Goal: Find specific page/section: Find specific page/section

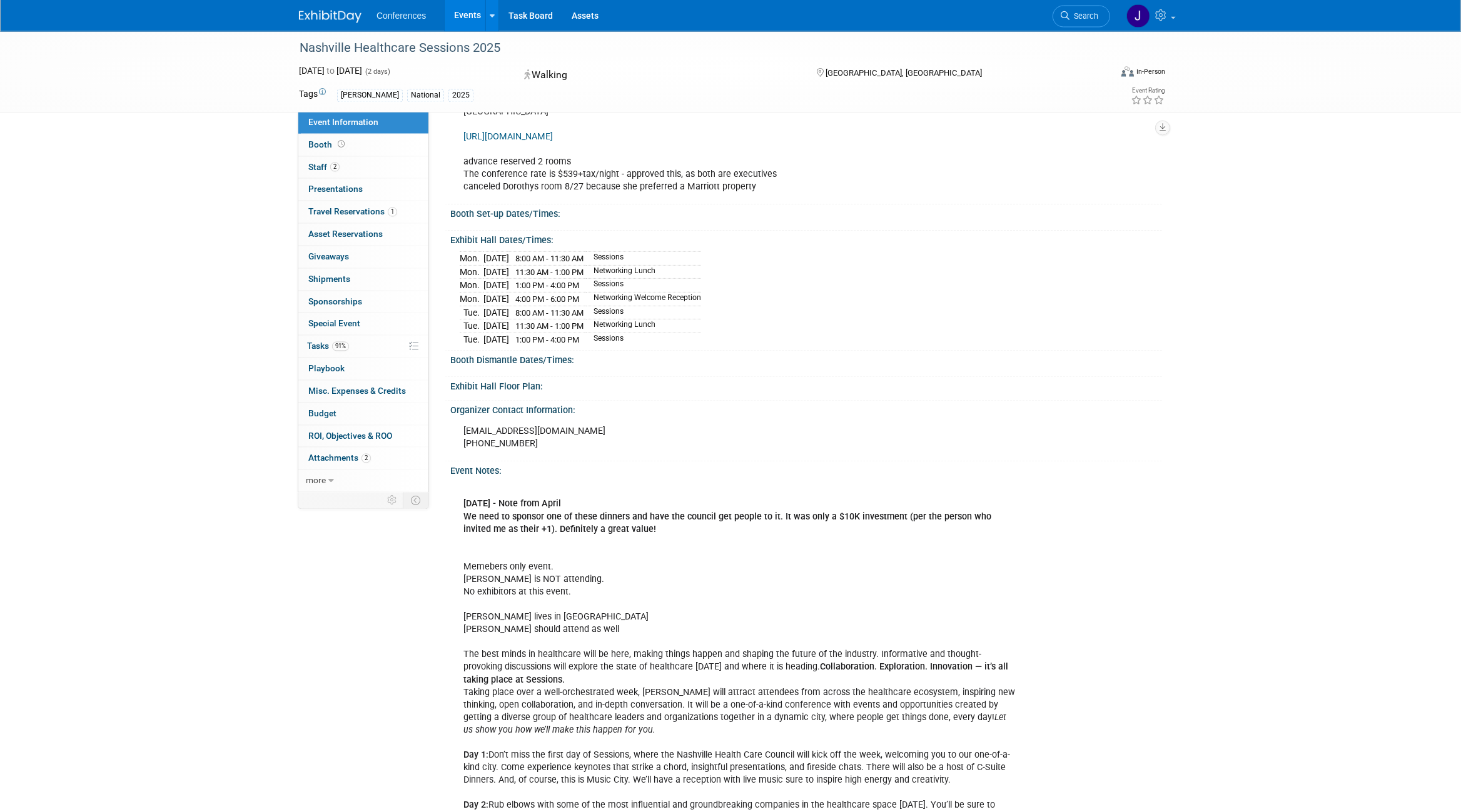
scroll to position [457, 0]
click at [331, 152] on link "Booth" at bounding box center [364, 145] width 130 height 22
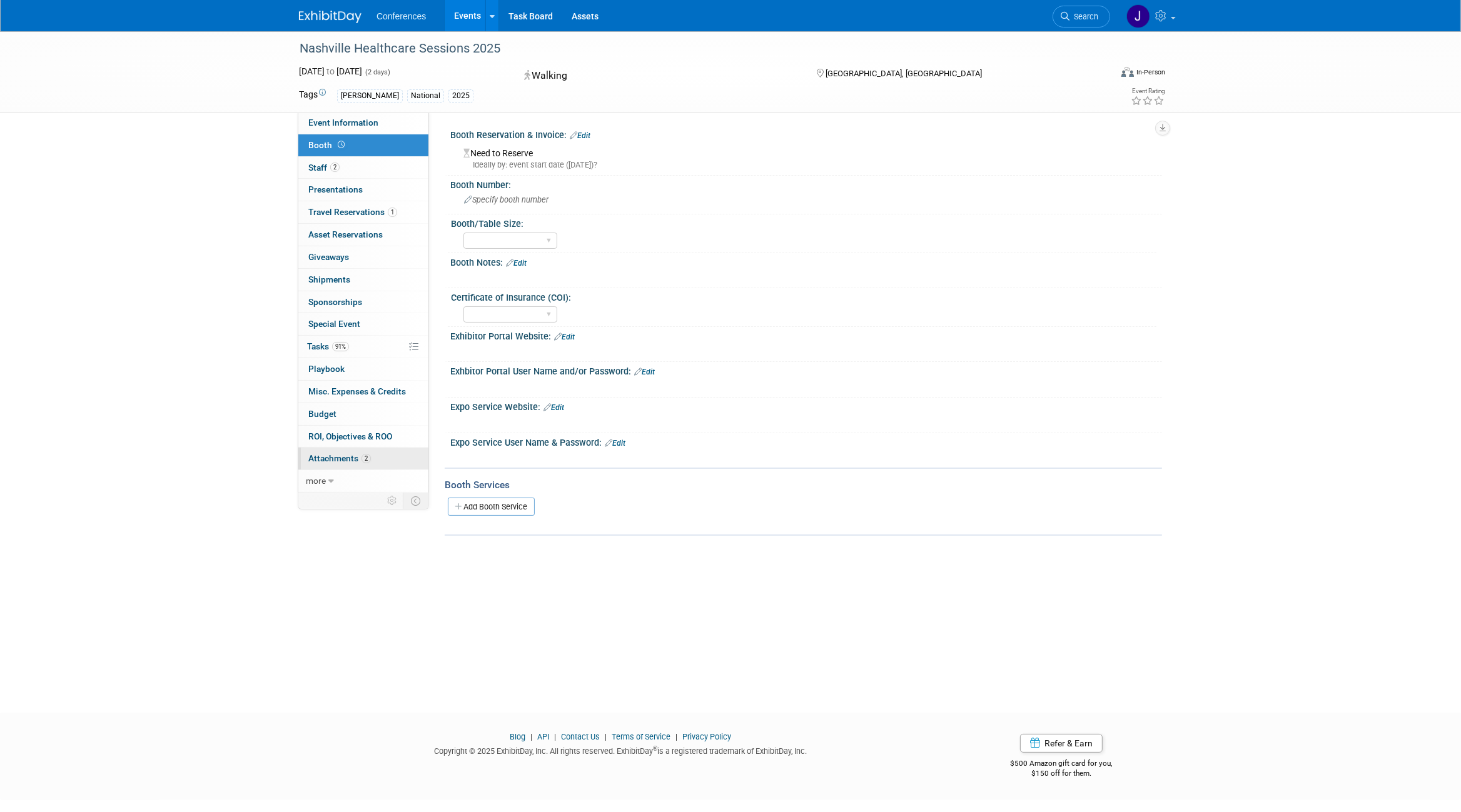
click at [371, 462] on link "2 Attachments 2" at bounding box center [364, 459] width 130 height 22
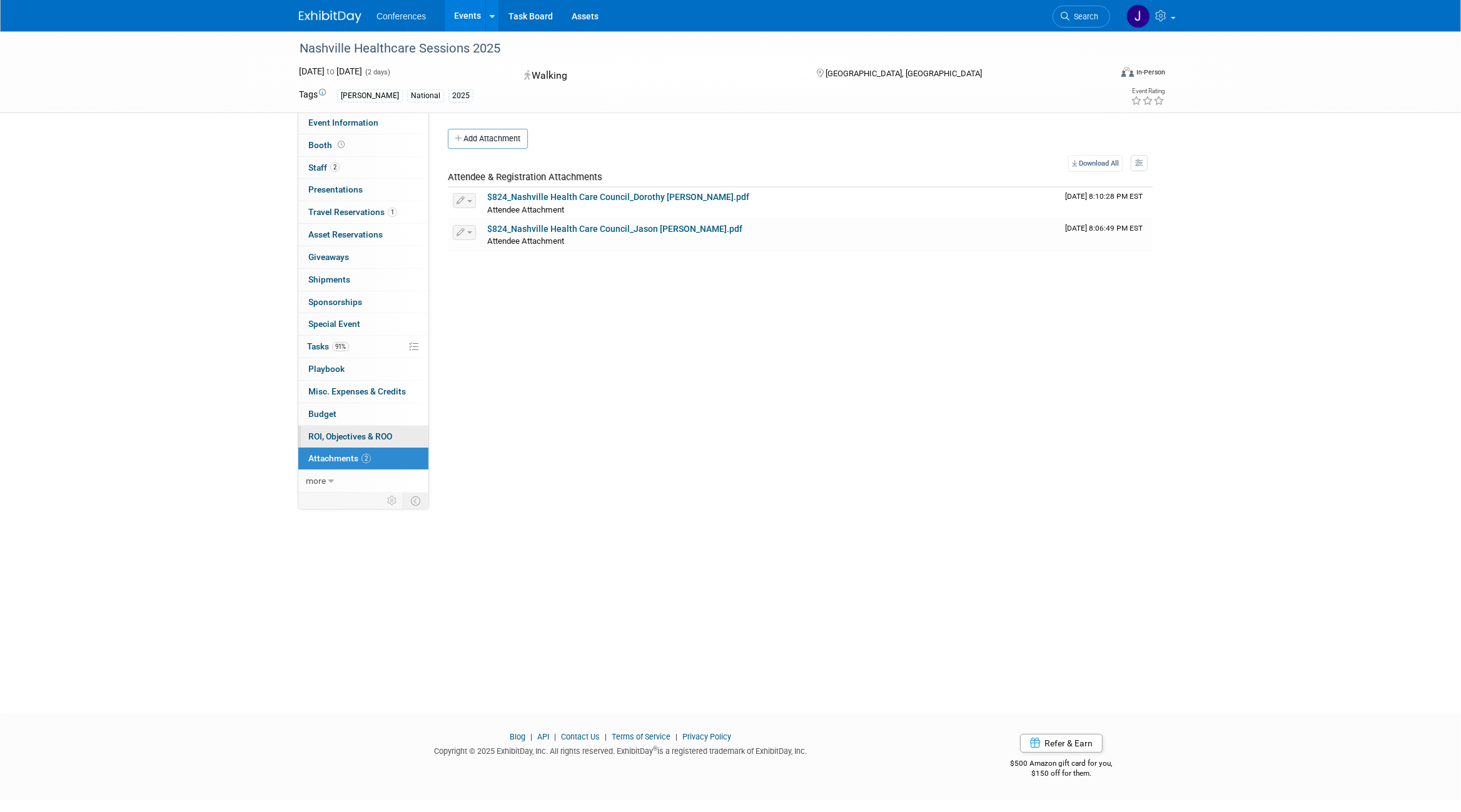
click at [350, 436] on span "ROI, Objectives & ROO 0" at bounding box center [350, 436] width 84 height 10
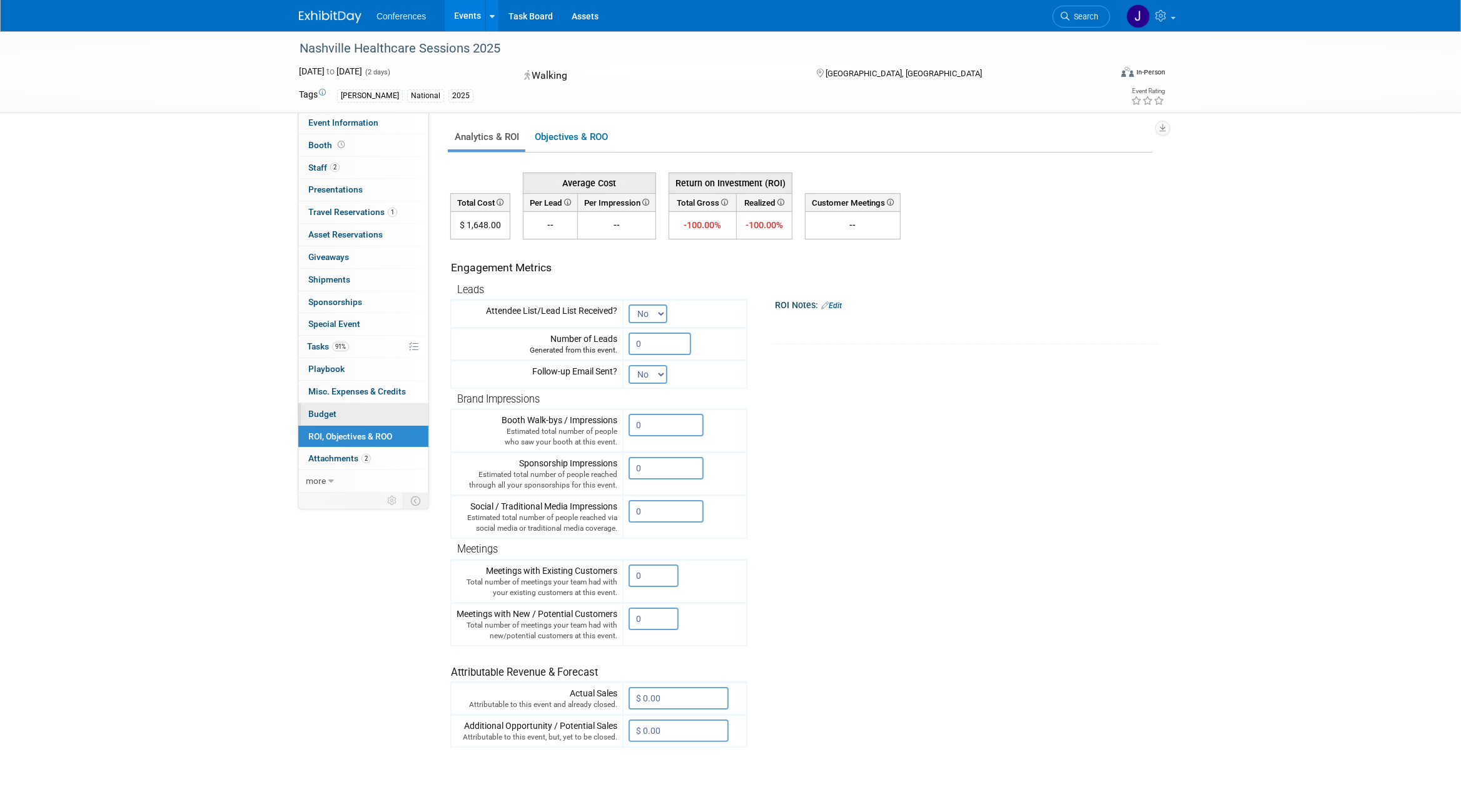
click at [334, 419] on span "Budget" at bounding box center [322, 414] width 28 height 10
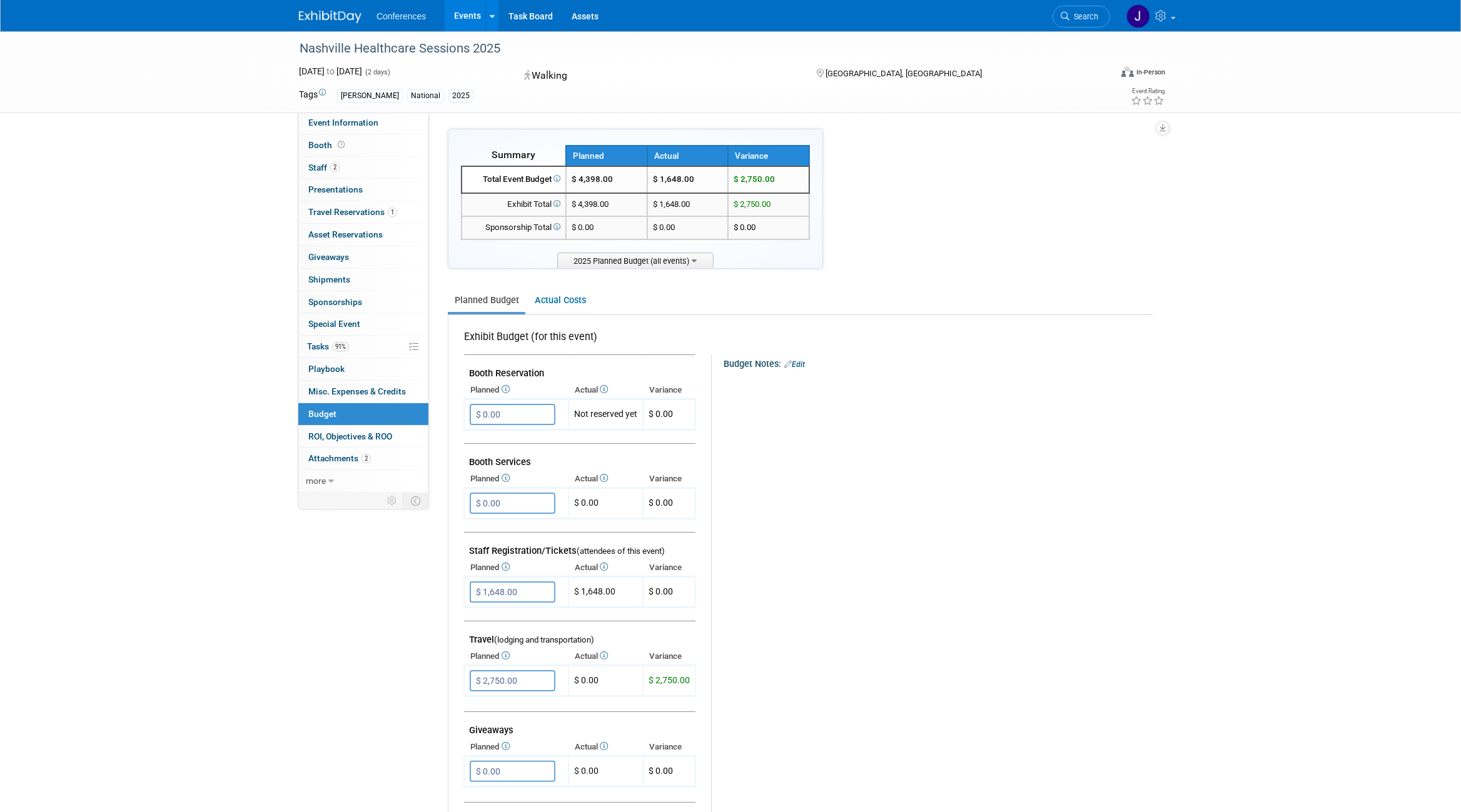
drag, startPoint x: 1096, startPoint y: 13, endPoint x: 1090, endPoint y: 11, distance: 6.3
click at [1095, 13] on span "Search" at bounding box center [1083, 17] width 29 height 10
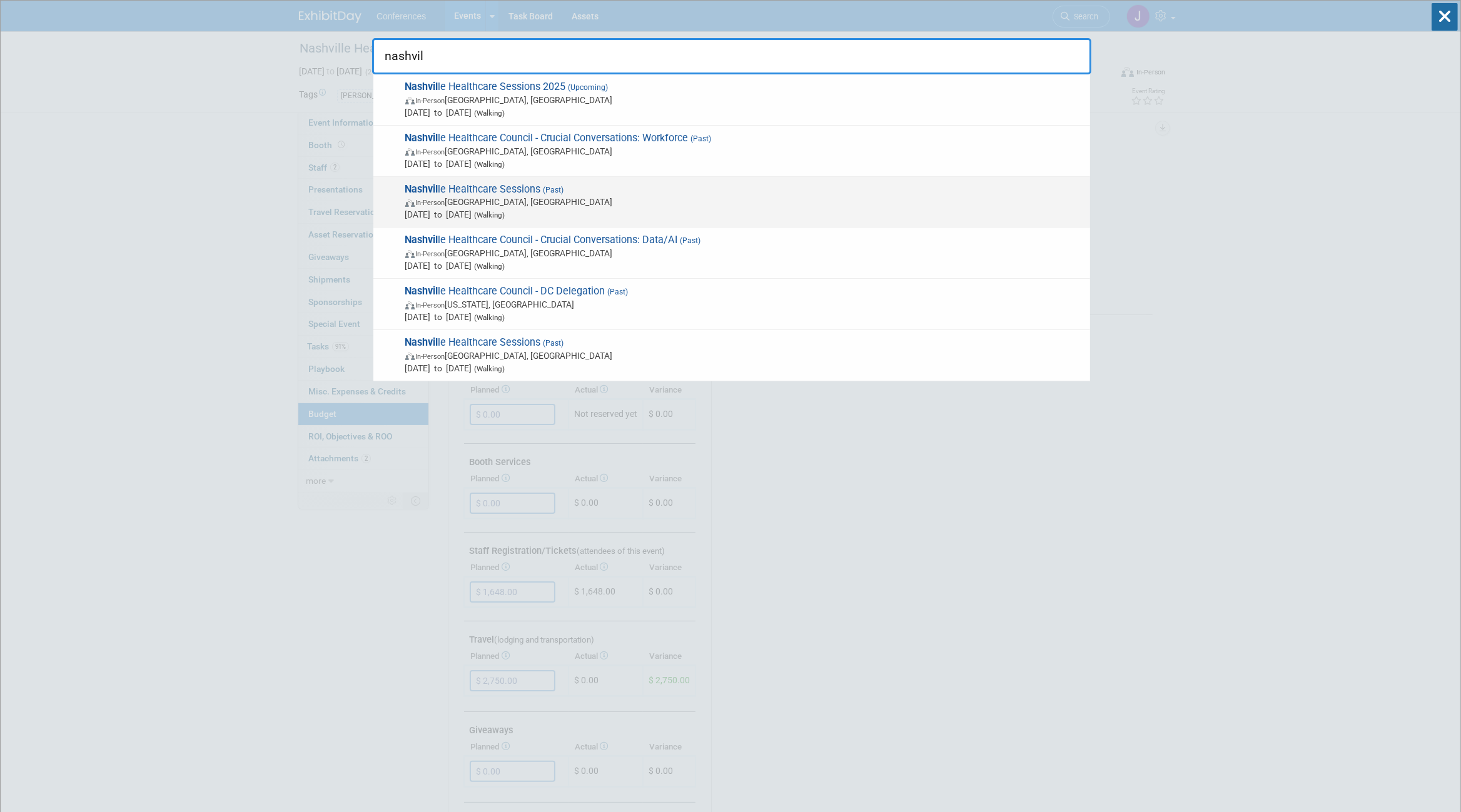
type input "nashvil"
click at [515, 196] on span "Nashvil le Healthcare Sessions (Past) In-Person Nashville, TN Oct 7, 2024 to Oc…" at bounding box center [742, 202] width 682 height 38
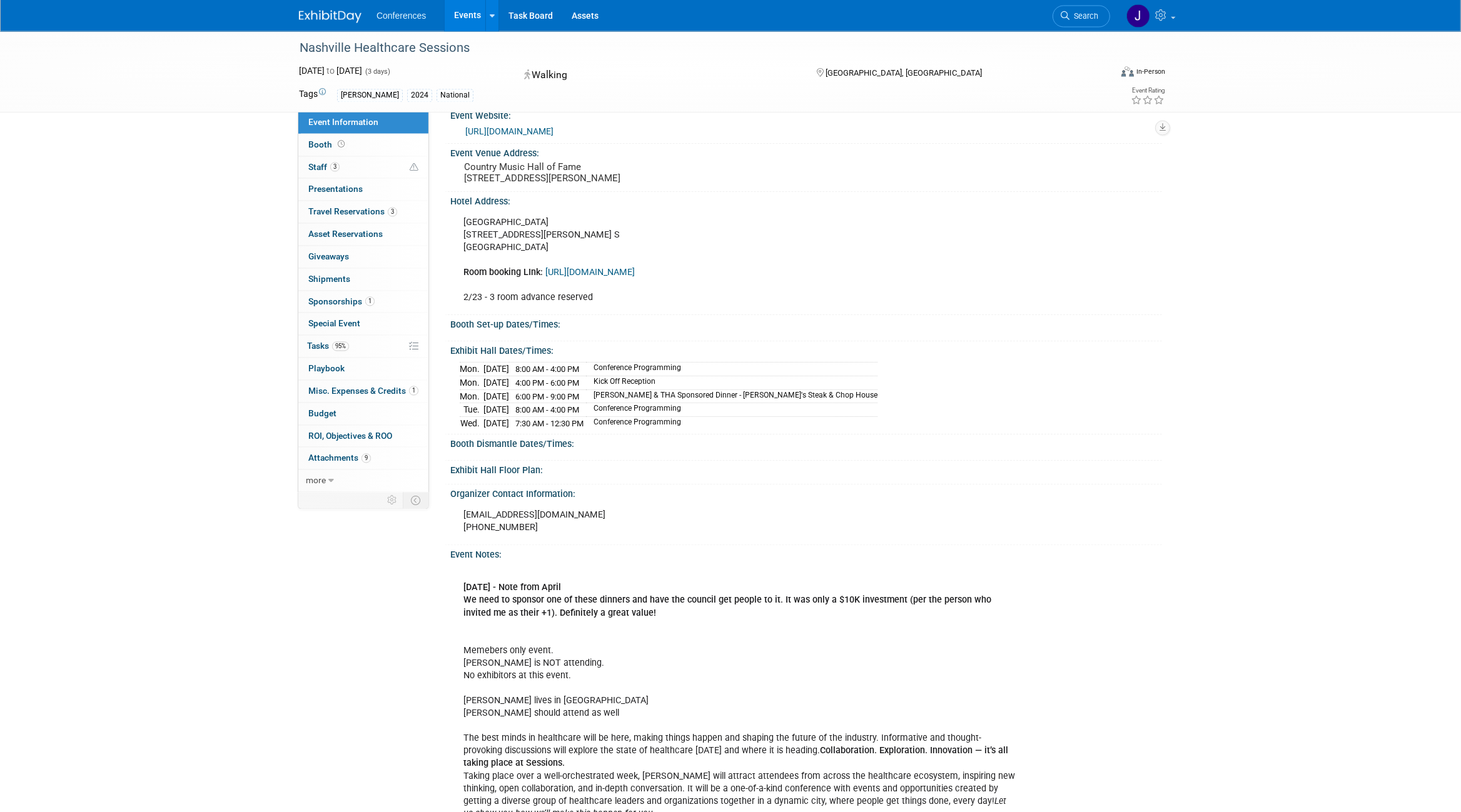
scroll to position [197, 0]
click at [1296, 347] on div "Nashville Healthcare Sessions Oct 7, 2024 to Oct 9, 2024 (3 days) Oct 7, 2024 t…" at bounding box center [730, 413] width 1461 height 1159
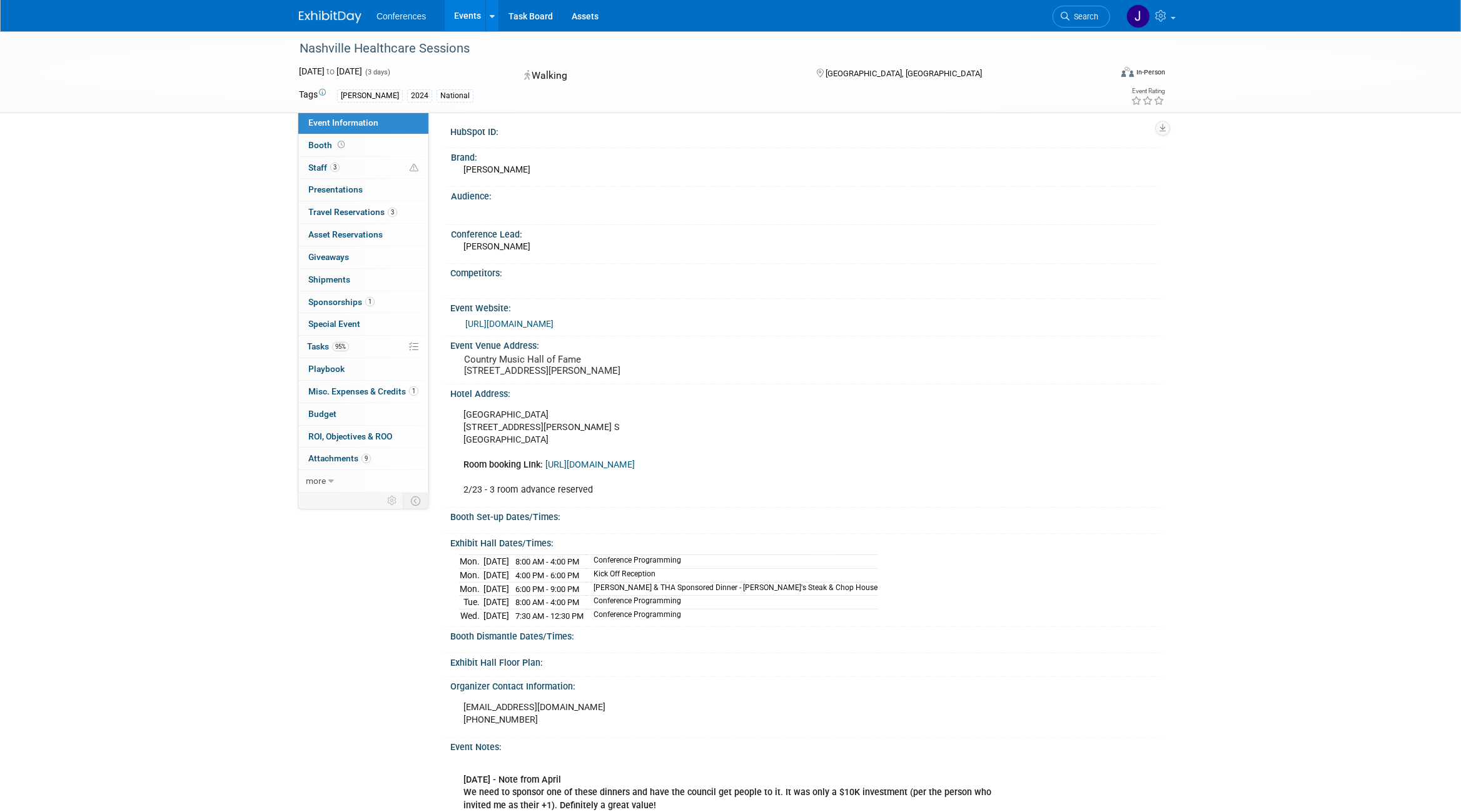
scroll to position [0, 0]
click at [1085, 16] on span "Search" at bounding box center [1083, 17] width 29 height 10
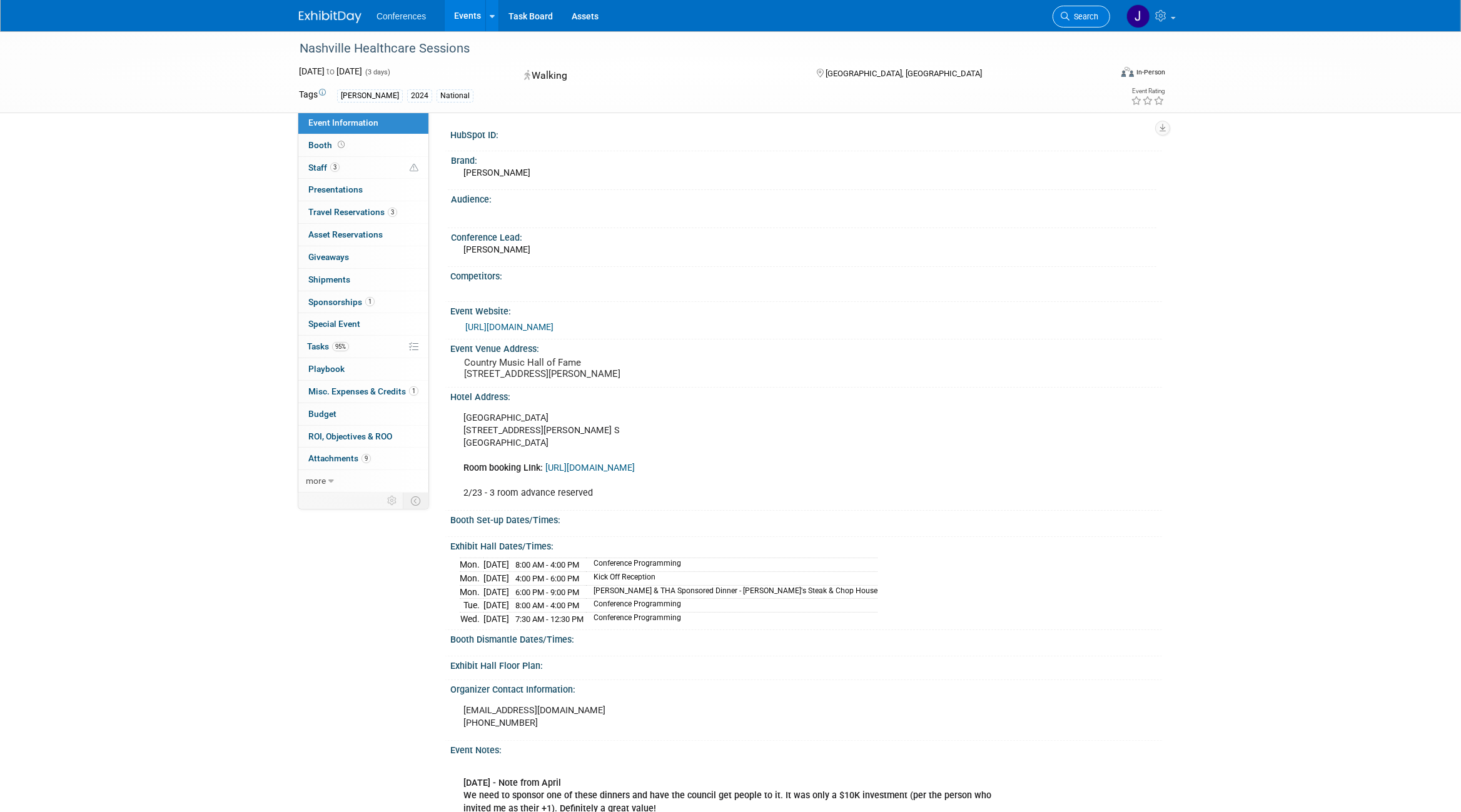
click at [1075, 7] on link "Search" at bounding box center [1081, 17] width 57 height 22
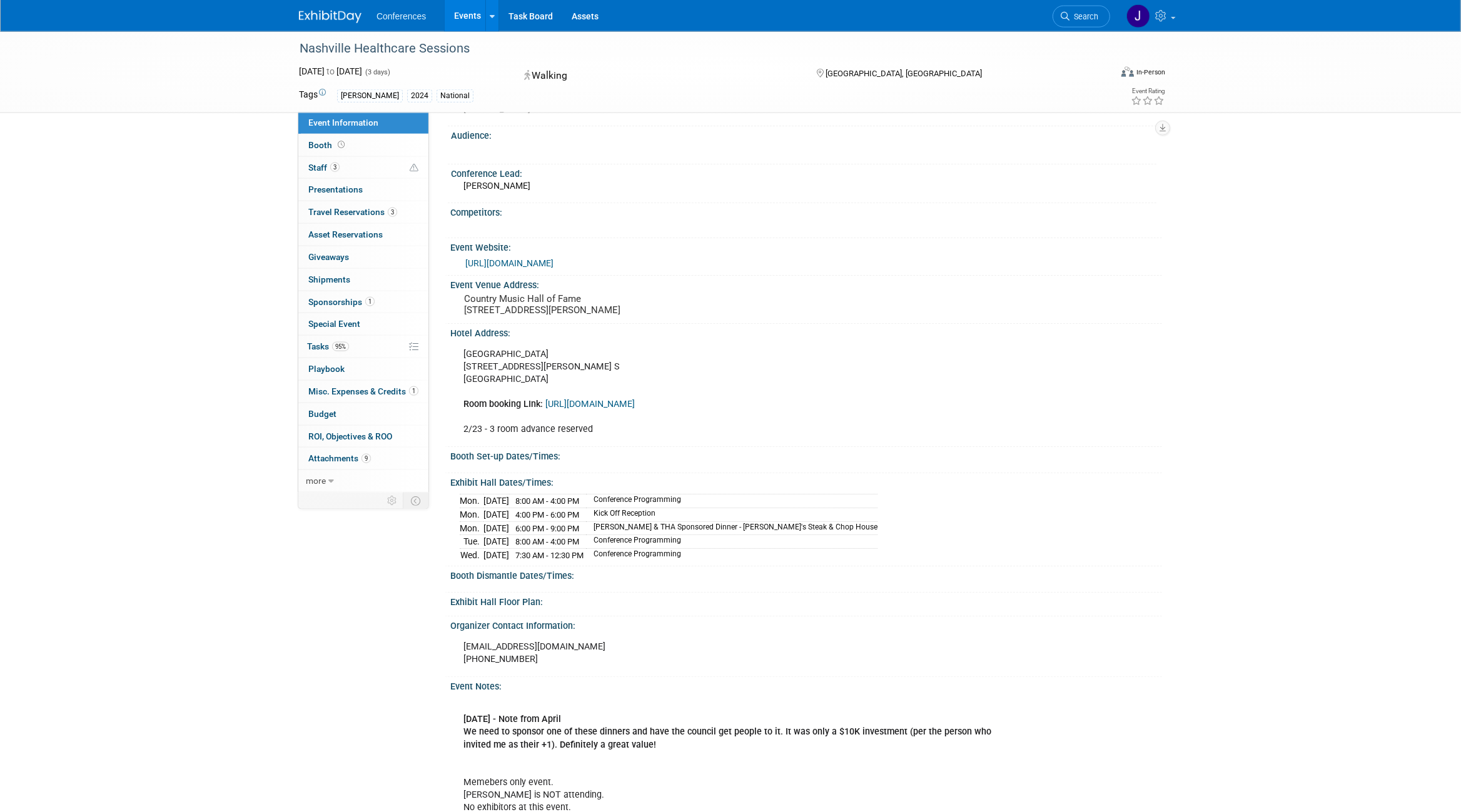
scroll to position [64, 0]
click at [351, 174] on link "3 Staff 3" at bounding box center [364, 168] width 130 height 22
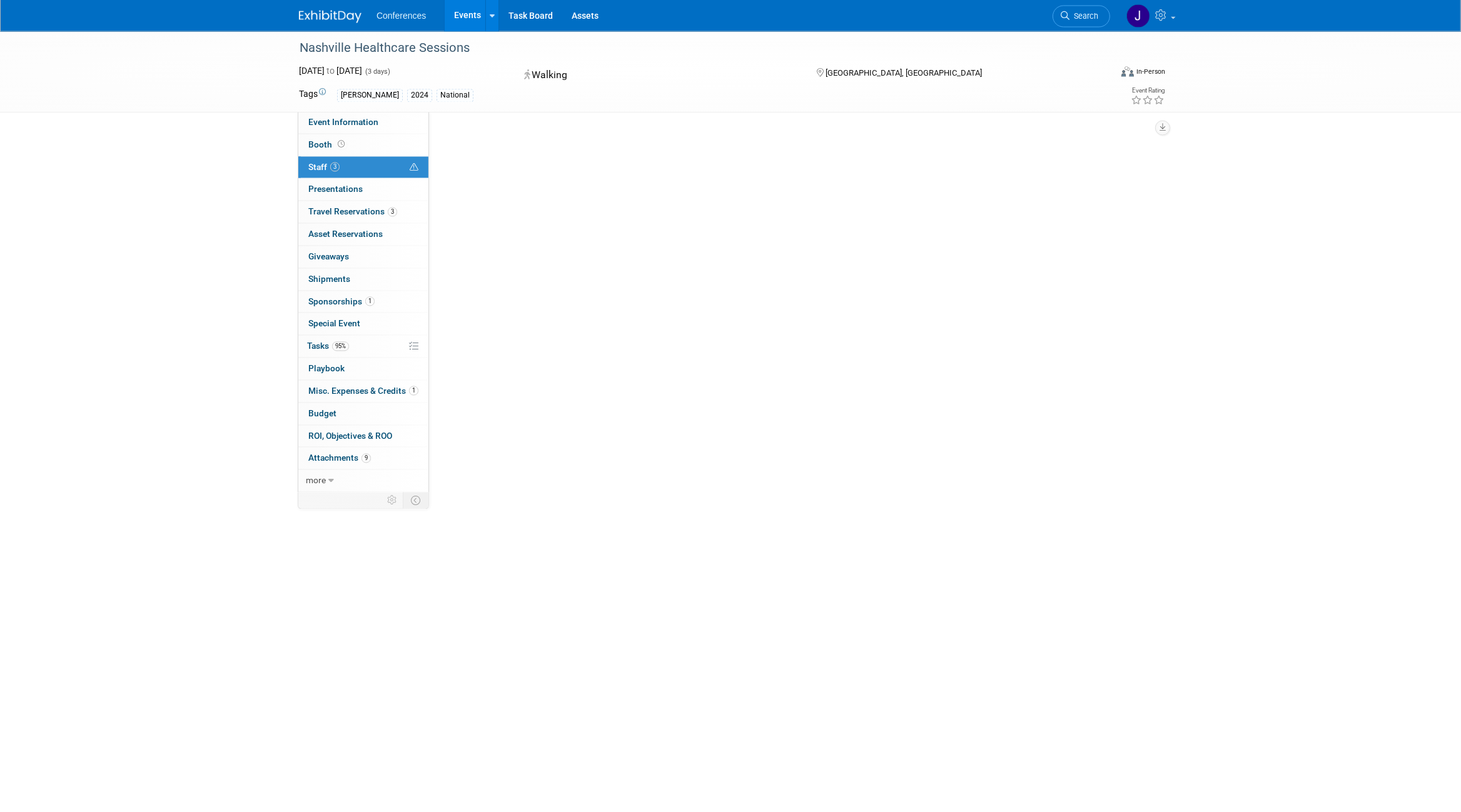
scroll to position [0, 0]
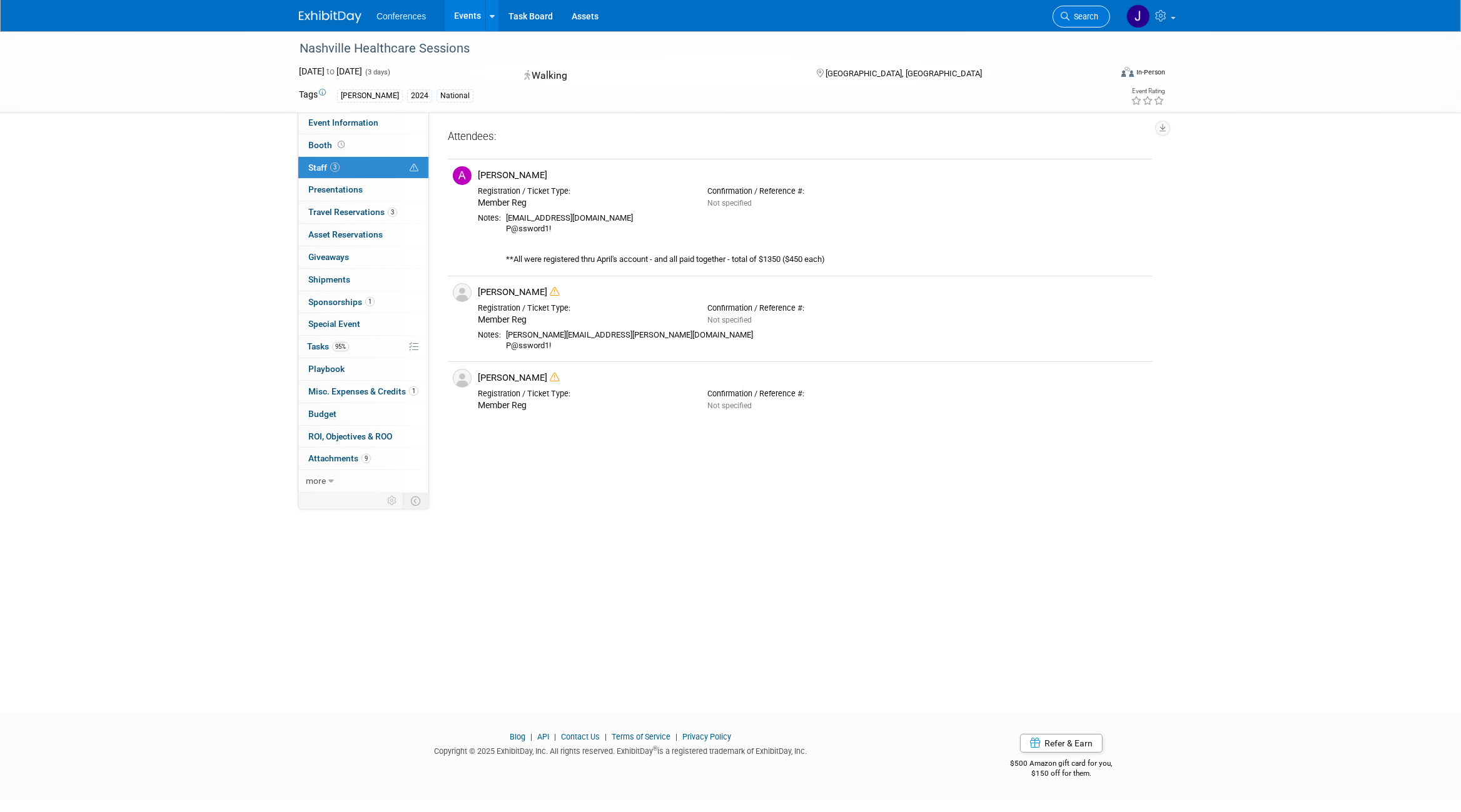
click at [1078, 7] on link "Search" at bounding box center [1081, 17] width 57 height 22
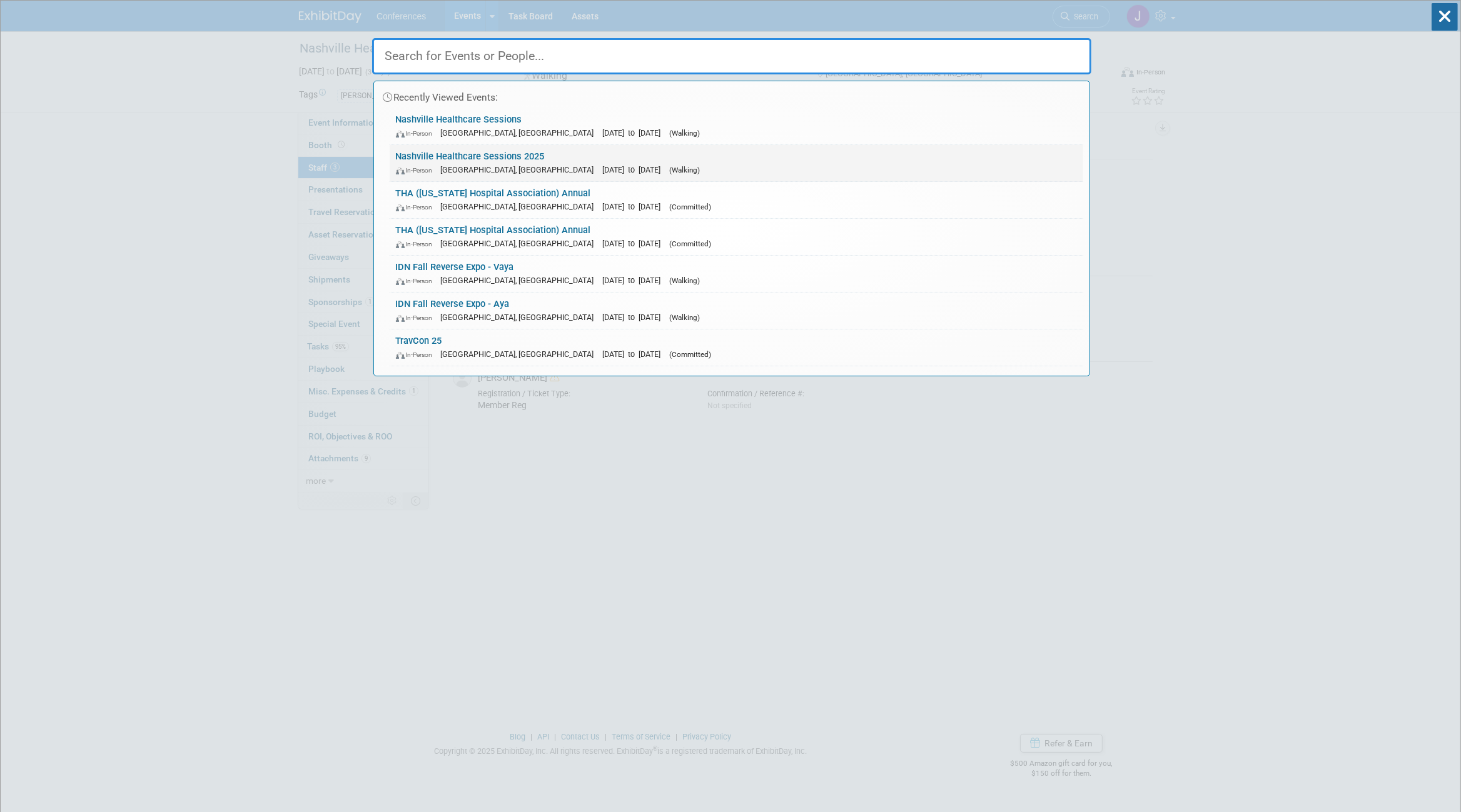
click at [670, 166] on span "(Walking)" at bounding box center [685, 170] width 31 height 9
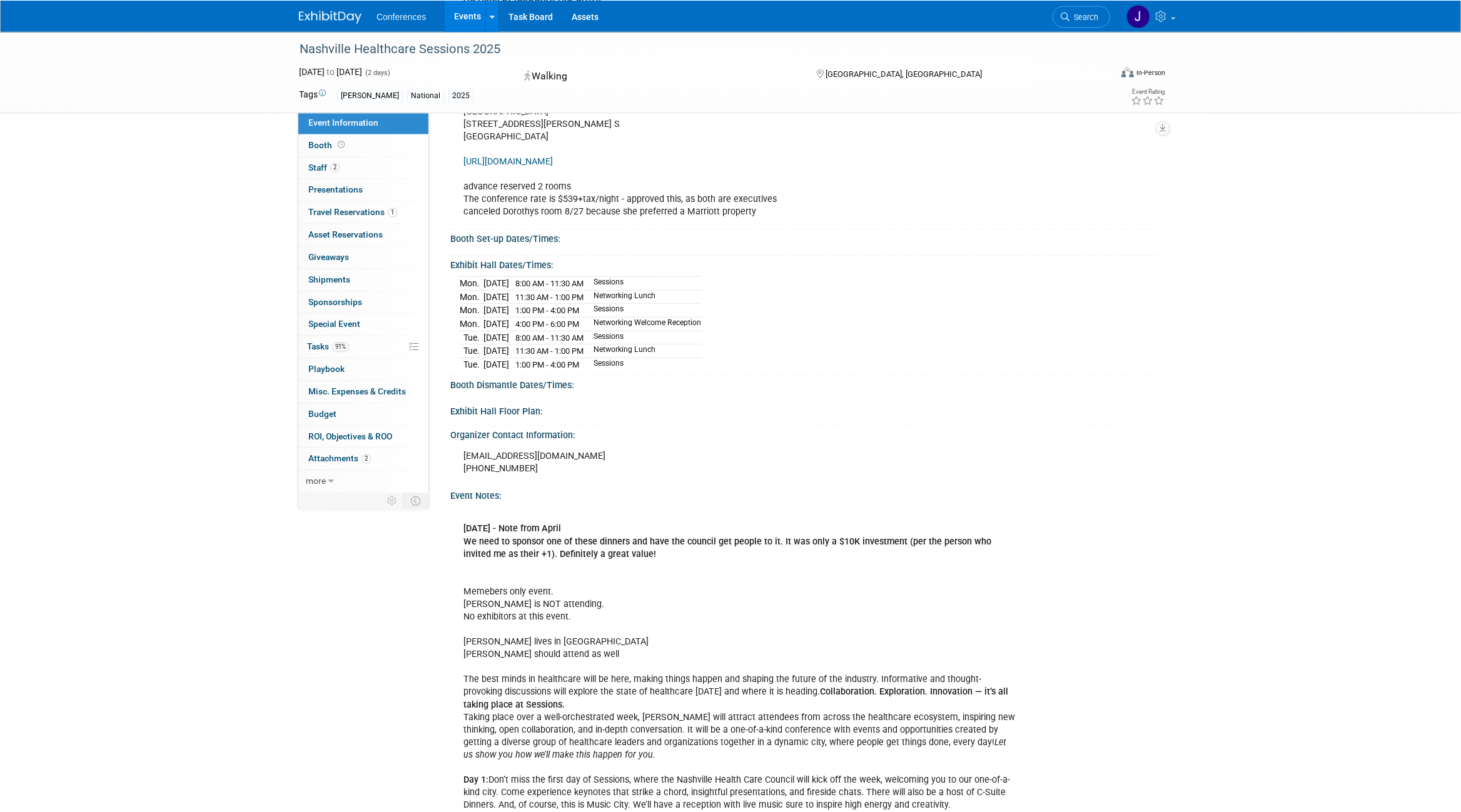
scroll to position [459, 0]
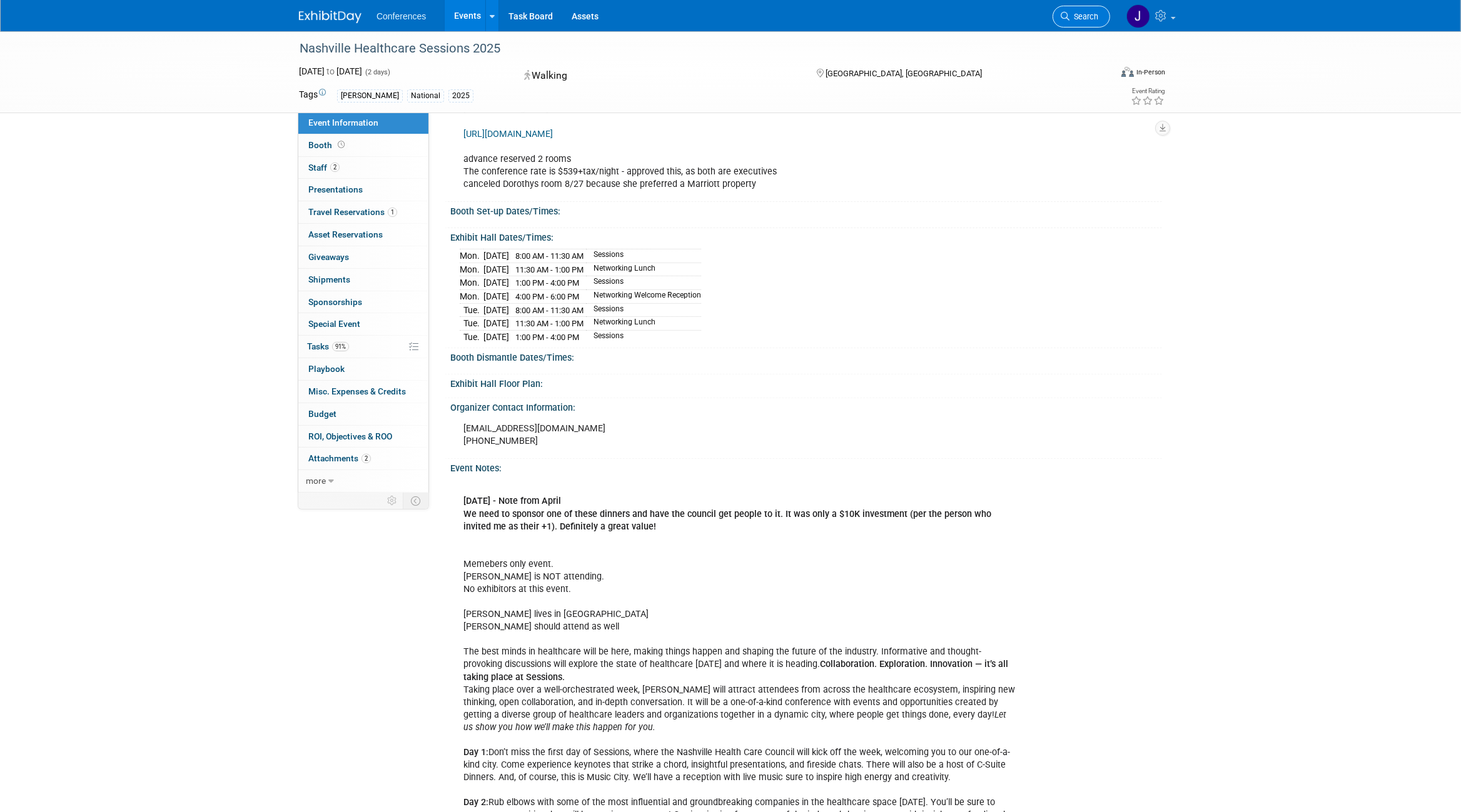
click at [1074, 16] on span "Search" at bounding box center [1083, 17] width 29 height 10
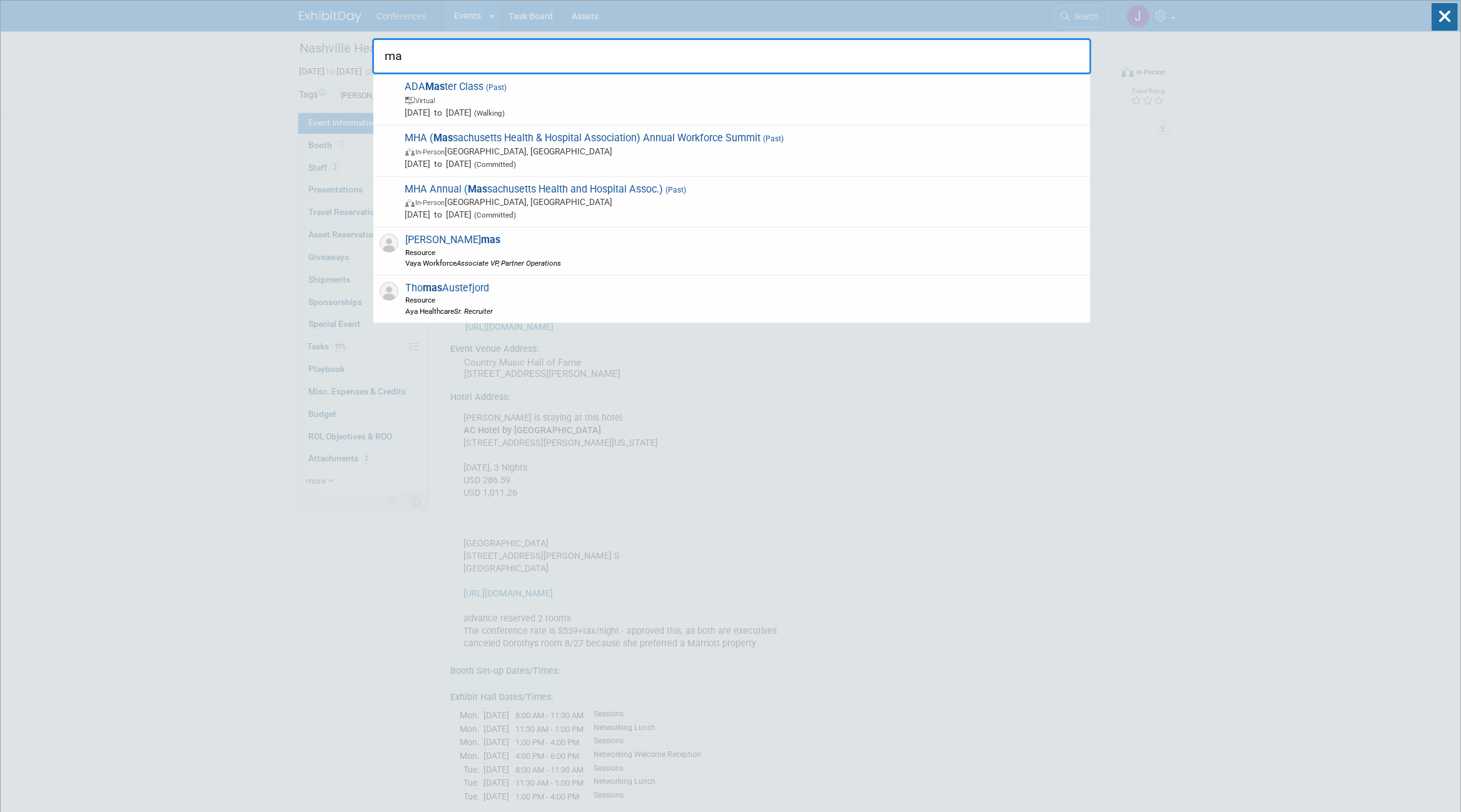
type input "m"
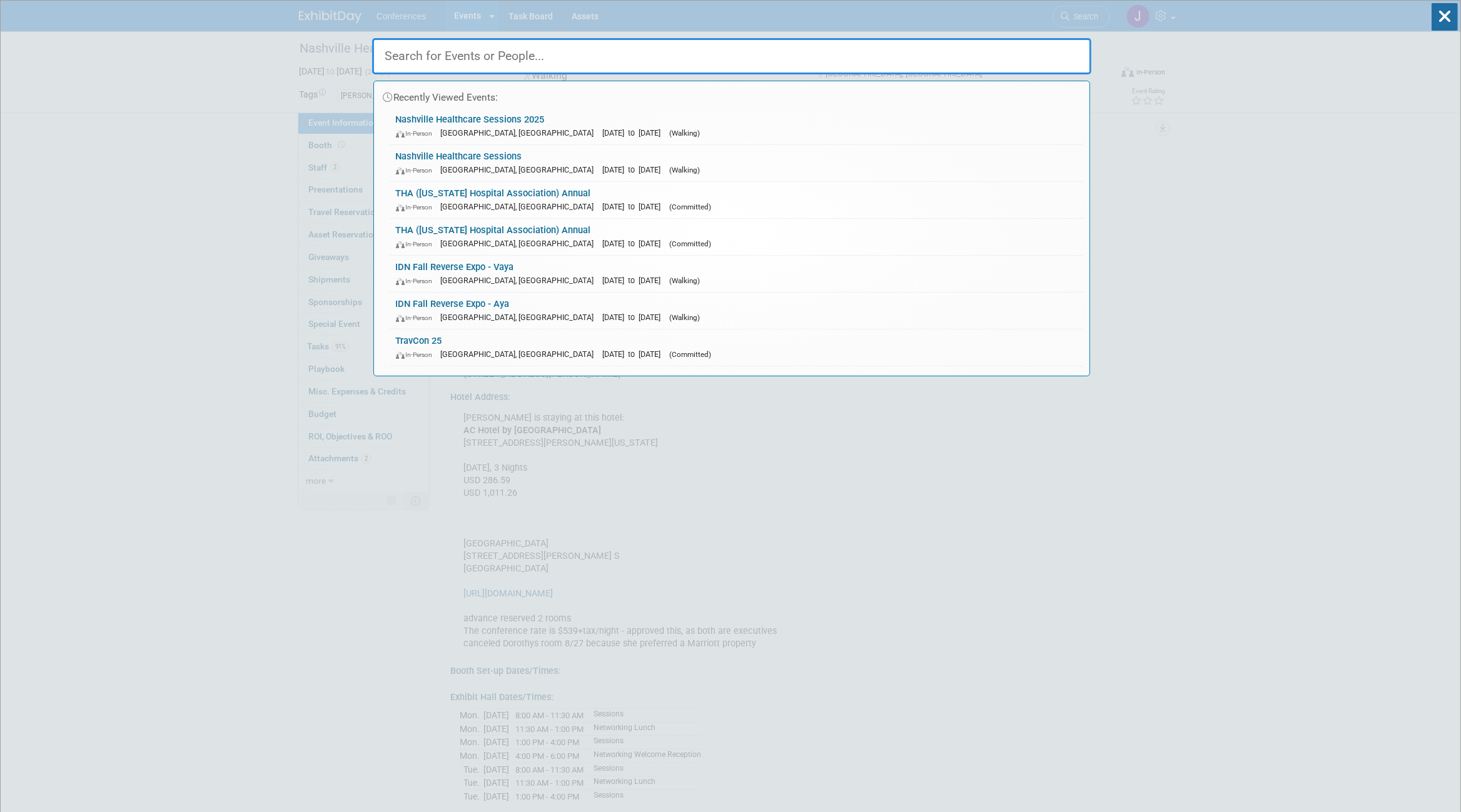
type input "j"
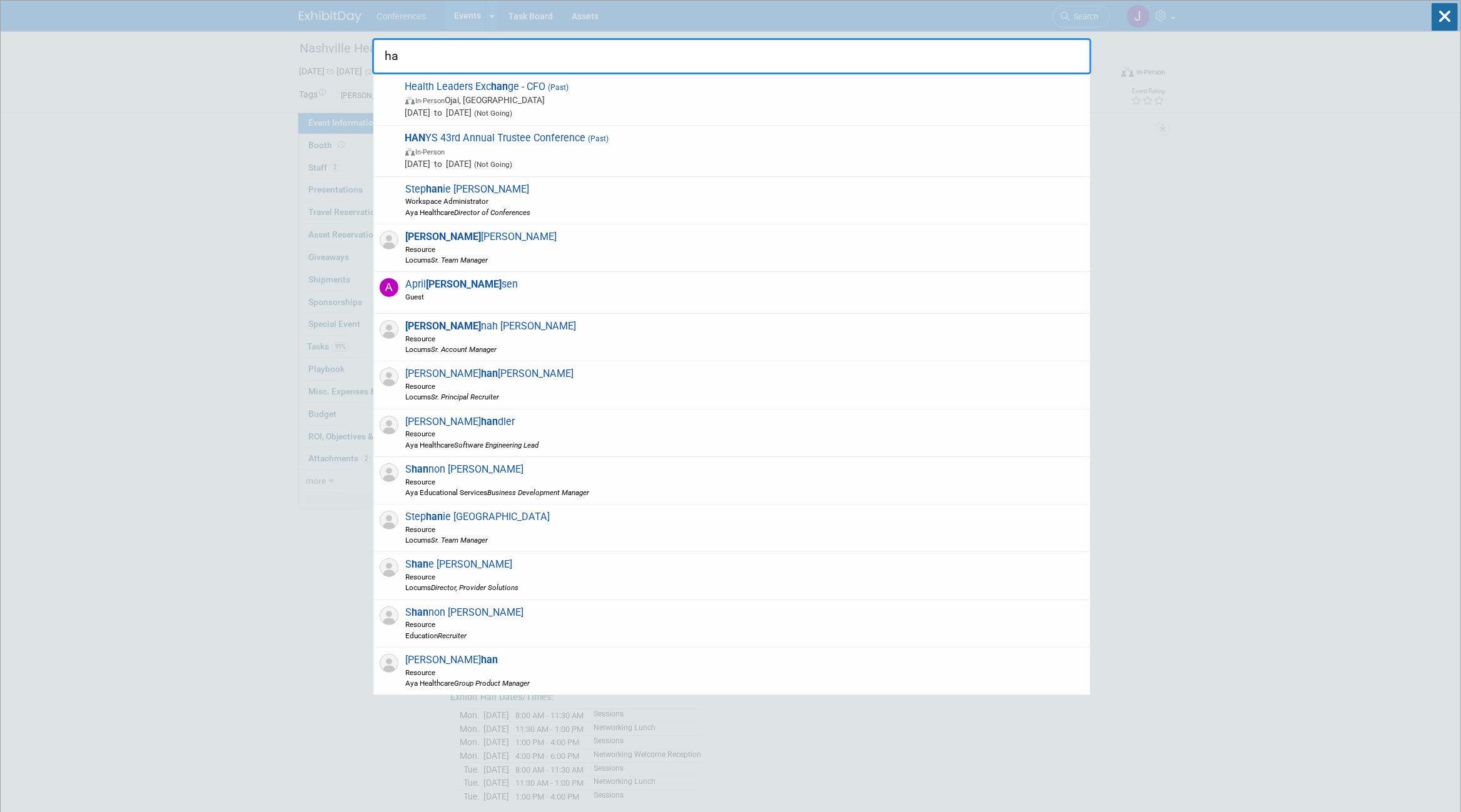
type input "h"
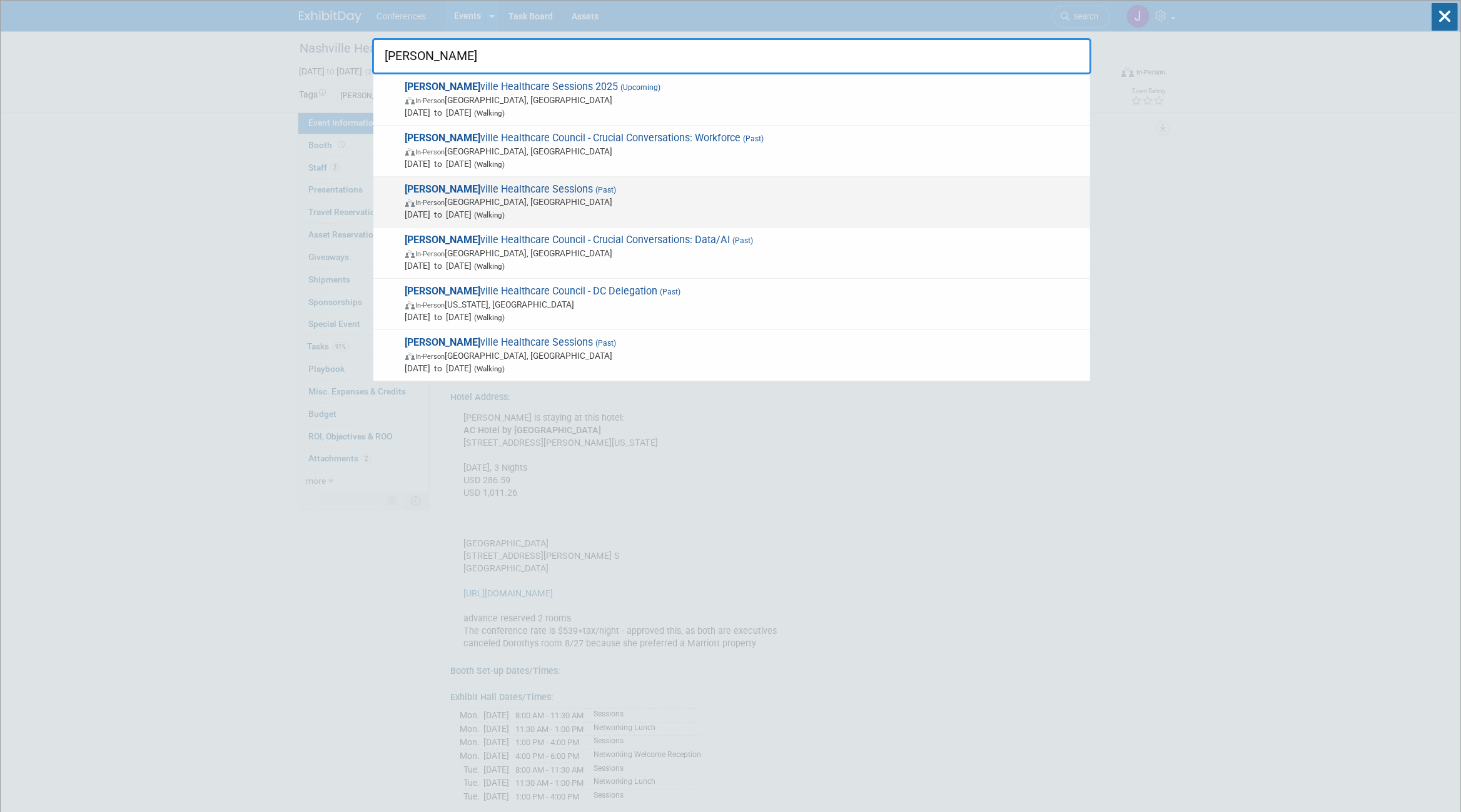
type input "[PERSON_NAME]"
click at [527, 205] on span "In-Person [GEOGRAPHIC_DATA], [GEOGRAPHIC_DATA]" at bounding box center [744, 202] width 678 height 13
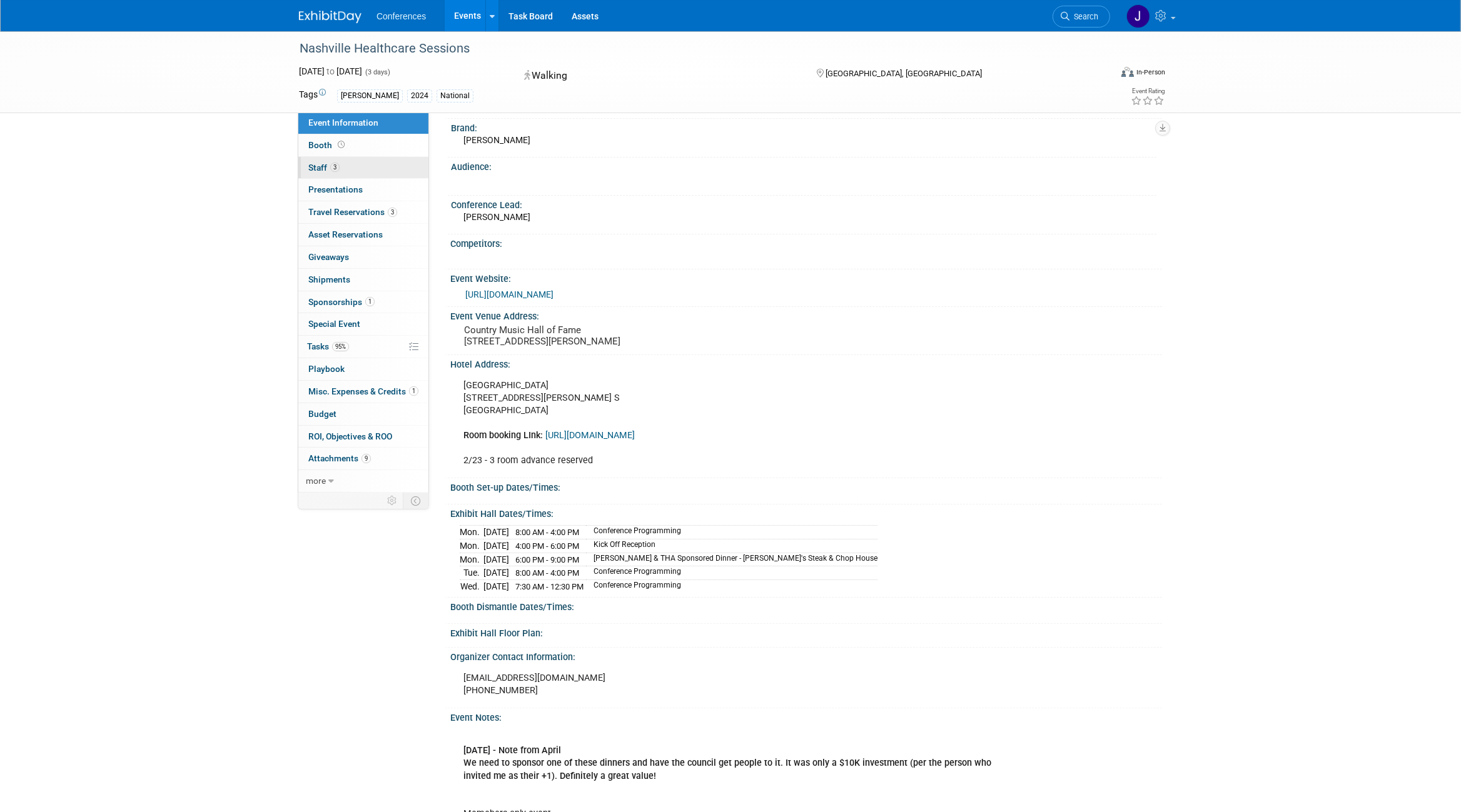
scroll to position [33, 0]
click at [329, 172] on span "Staff 3" at bounding box center [323, 168] width 31 height 10
